Goal: Transaction & Acquisition: Download file/media

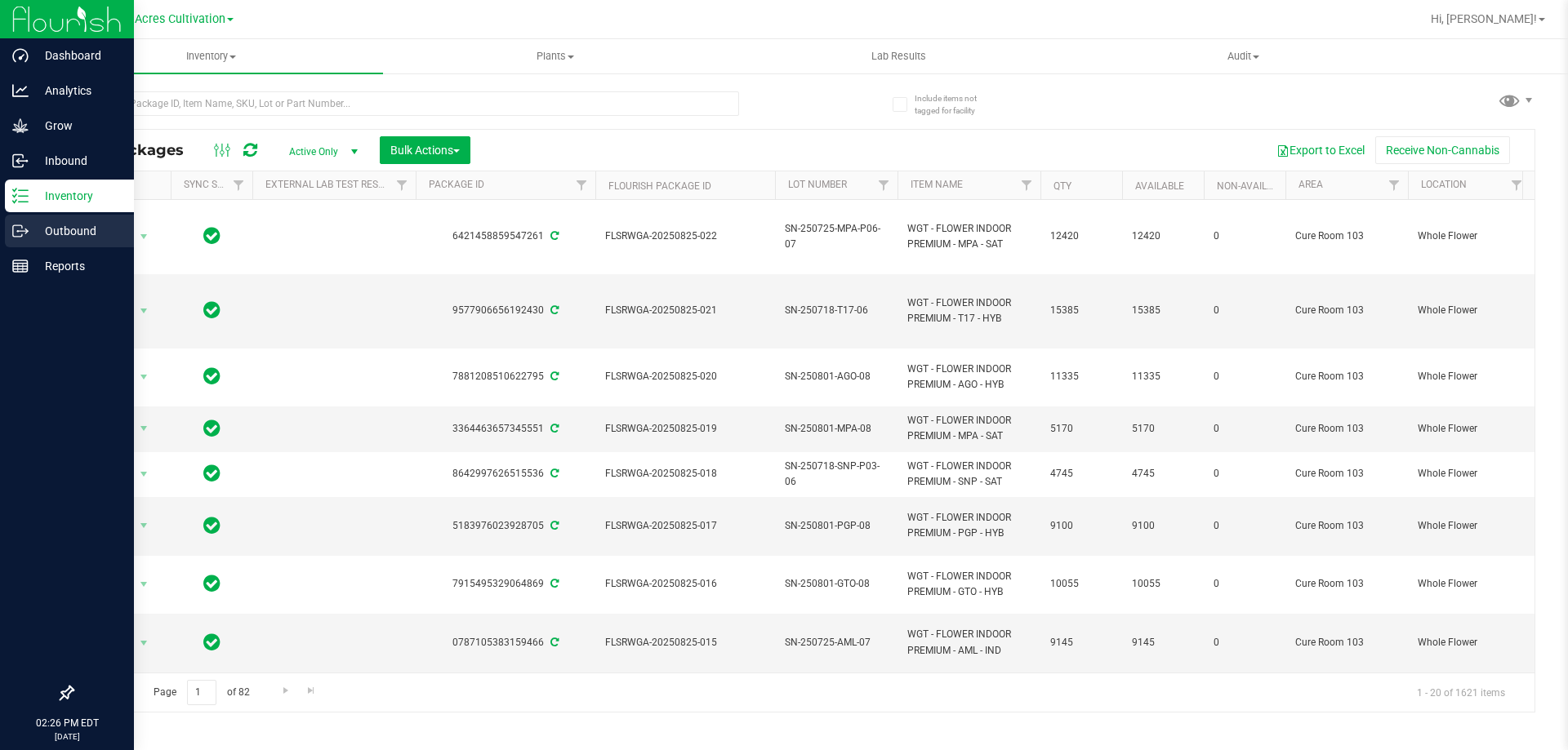
click at [58, 222] on p "Outbound" at bounding box center [77, 231] width 98 height 20
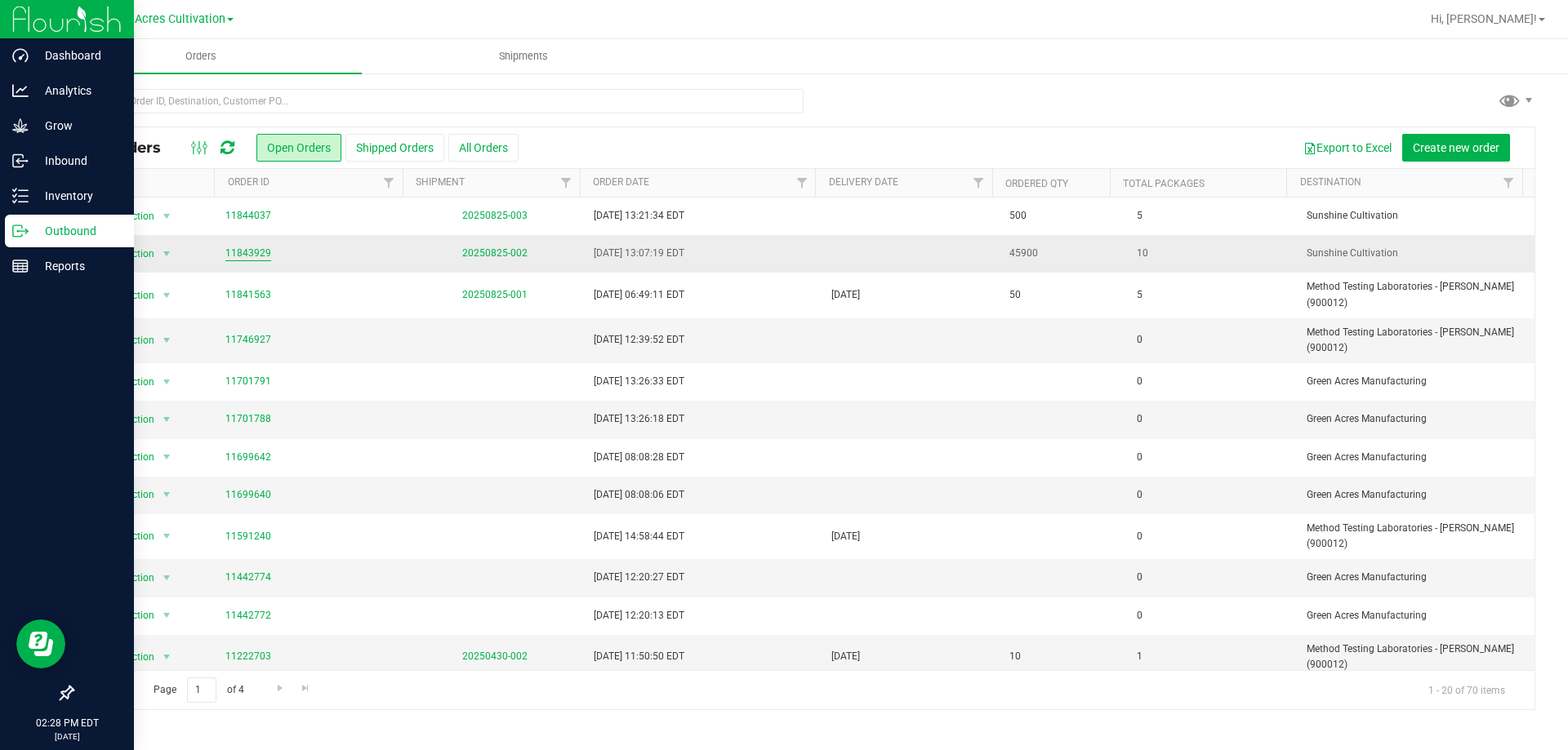
click at [240, 252] on link "11843929" at bounding box center [248, 253] width 46 height 15
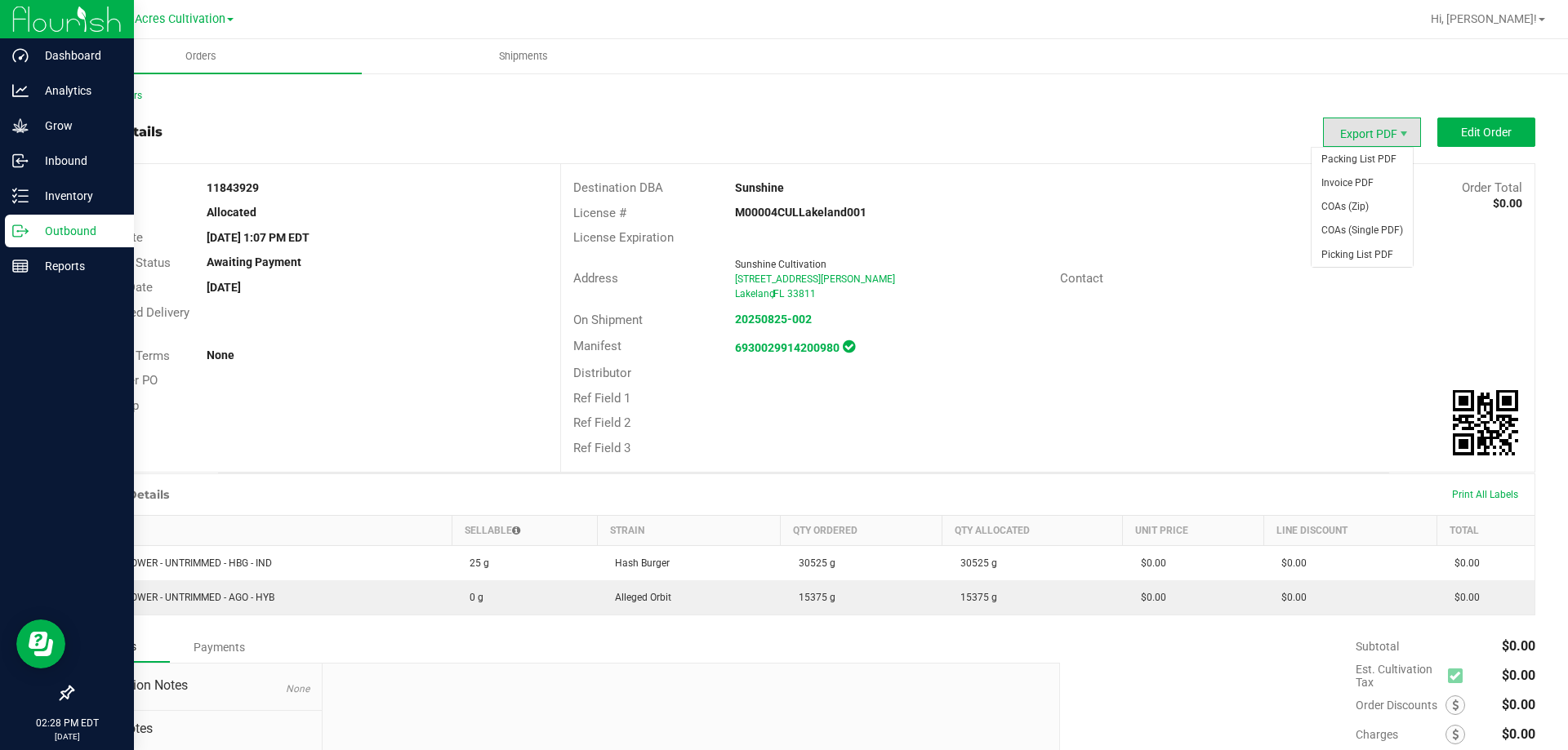
click at [1388, 124] on span "Export PDF" at bounding box center [1371, 132] width 98 height 30
click at [103, 90] on link "Back to Orders" at bounding box center [107, 95] width 70 height 12
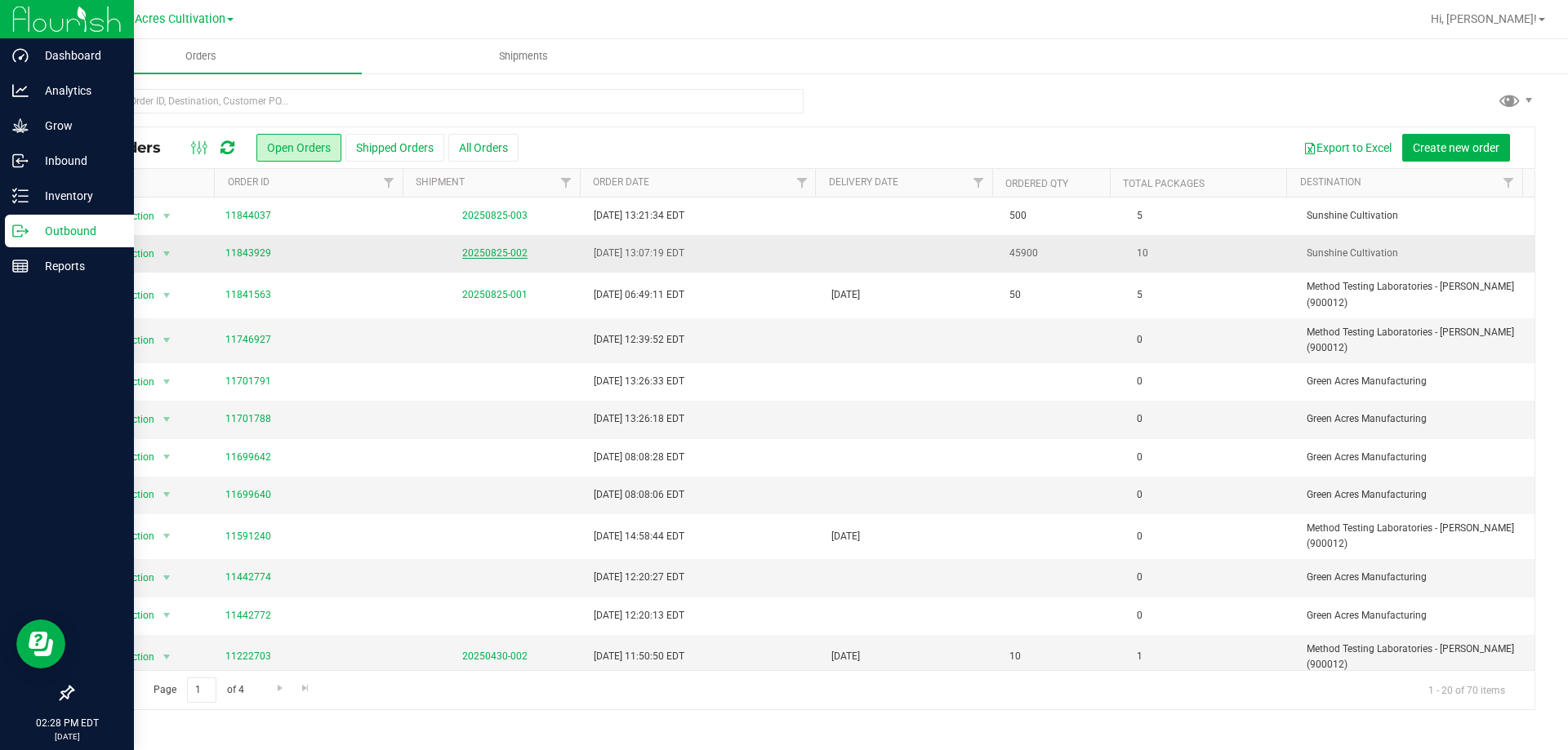
click at [492, 253] on link "20250825-002" at bounding box center [494, 252] width 66 height 12
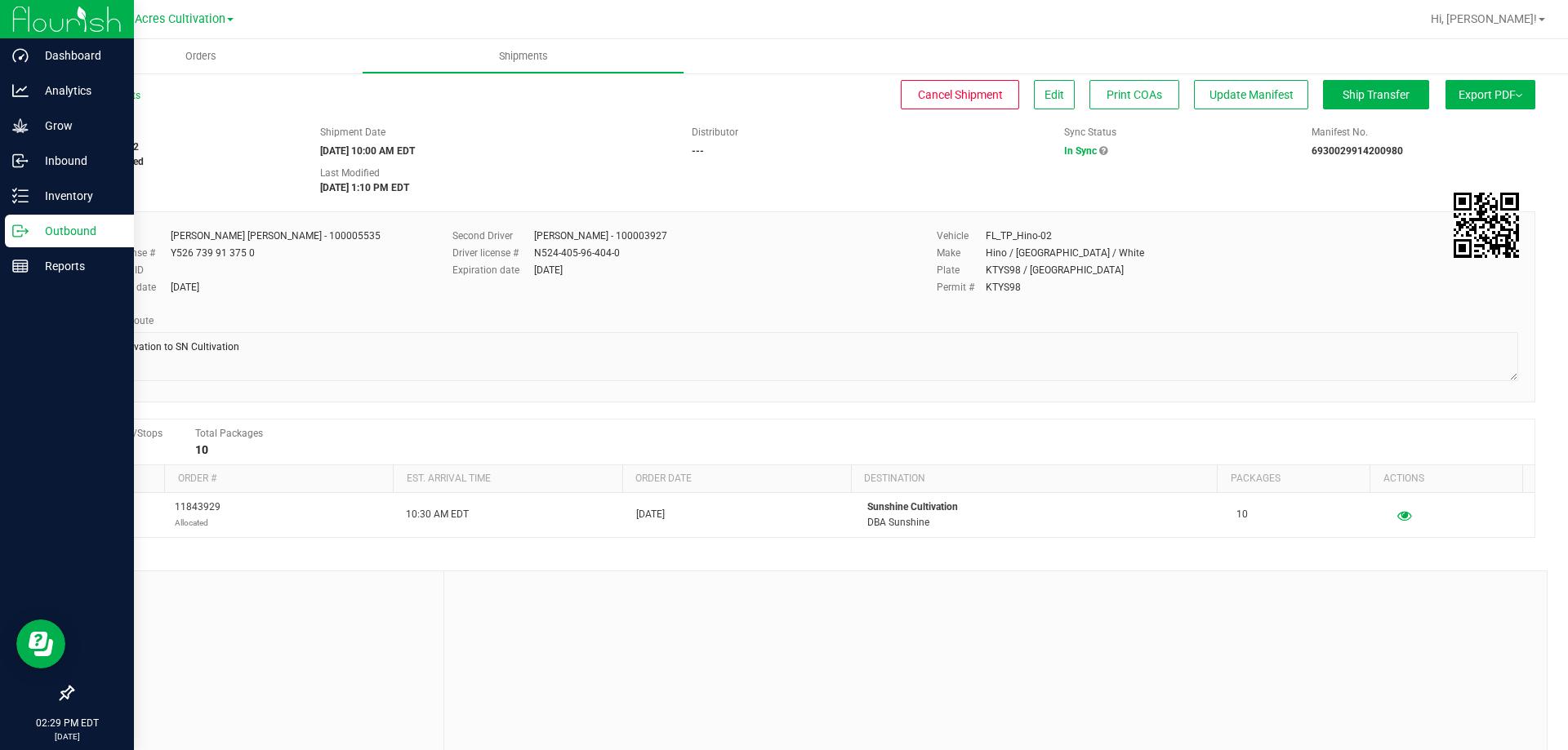
click at [1508, 99] on button "Export PDF" at bounding box center [1491, 94] width 90 height 30
click at [1480, 135] on span "Manifest by Package ID" at bounding box center [1466, 130] width 103 height 12
